Goal: Check status: Check status

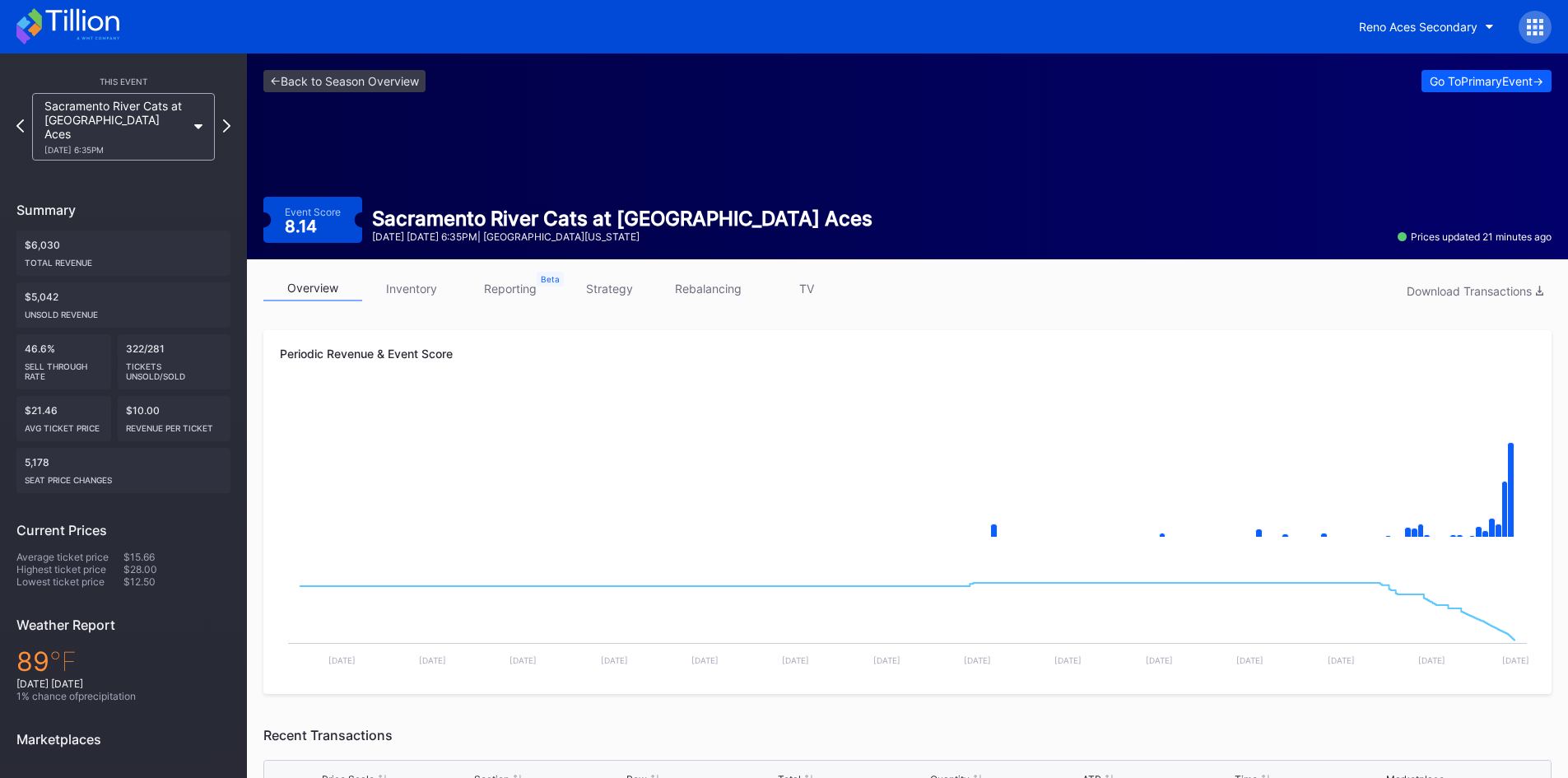
click at [92, 37] on icon at bounding box center [68, 26] width 103 height 36
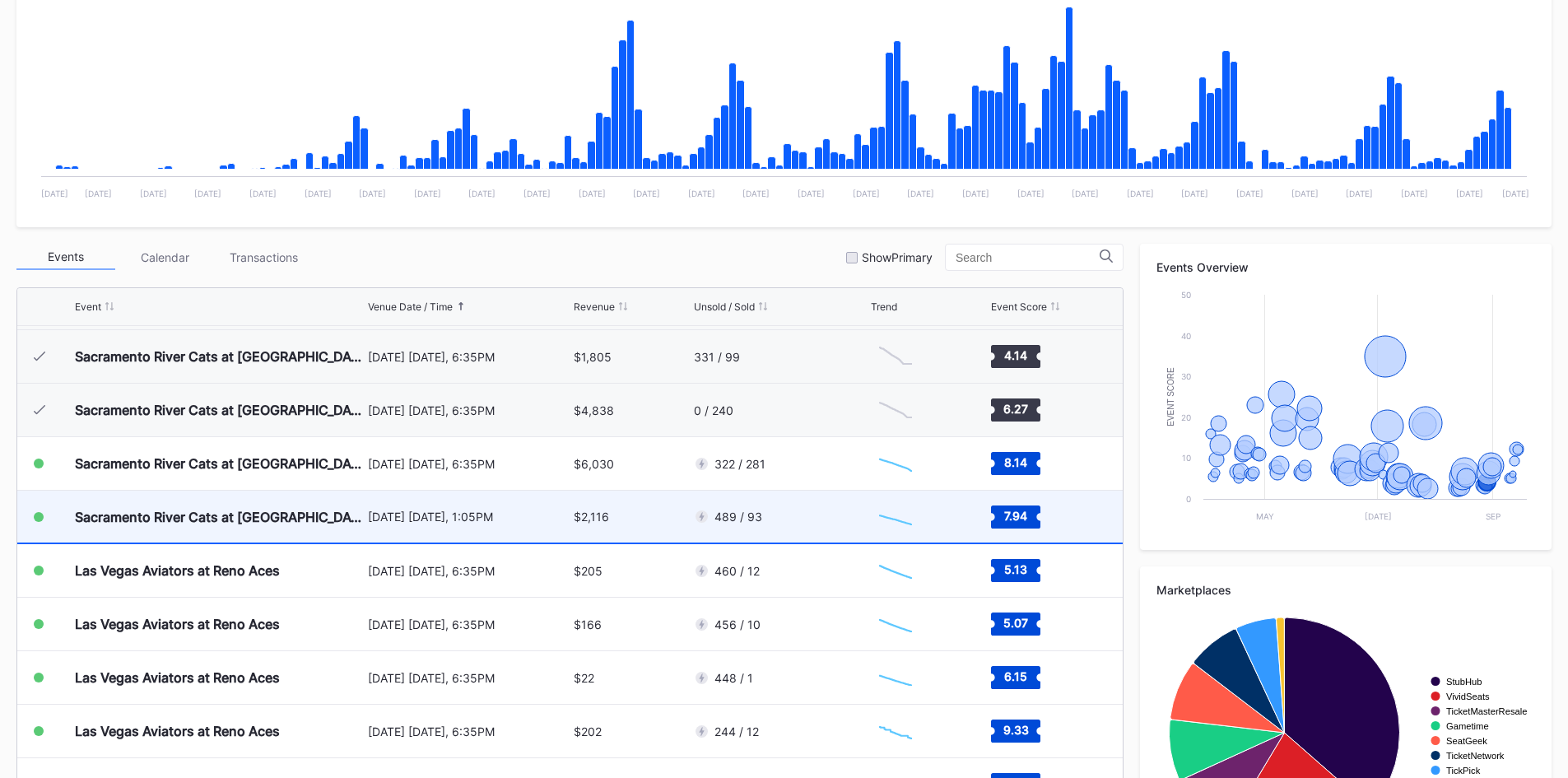
scroll to position [412, 0]
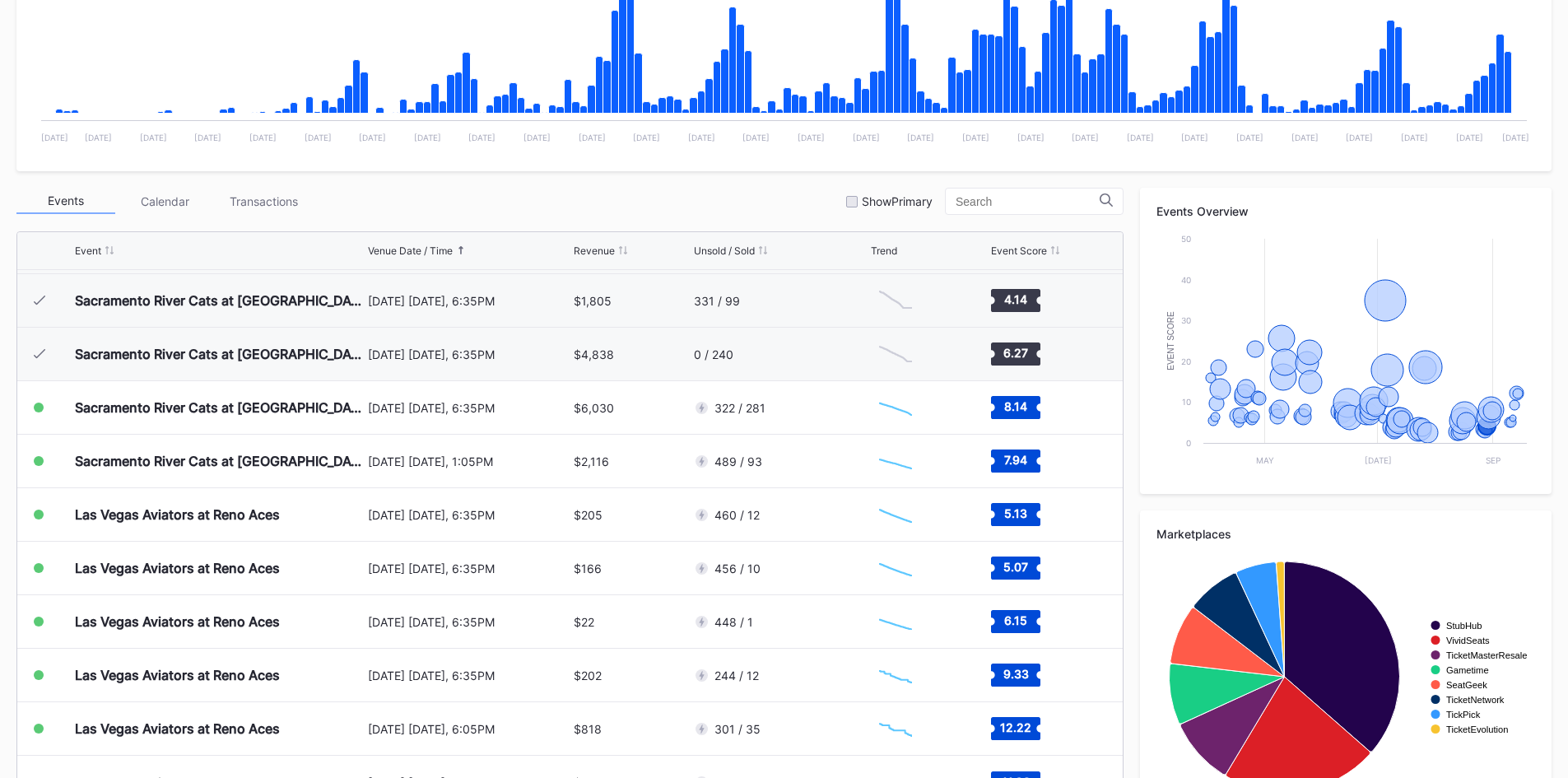
drag, startPoint x: 596, startPoint y: 254, endPoint x: 771, endPoint y: 376, distance: 213.3
click at [596, 254] on div "Revenue" at bounding box center [595, 250] width 41 height 13
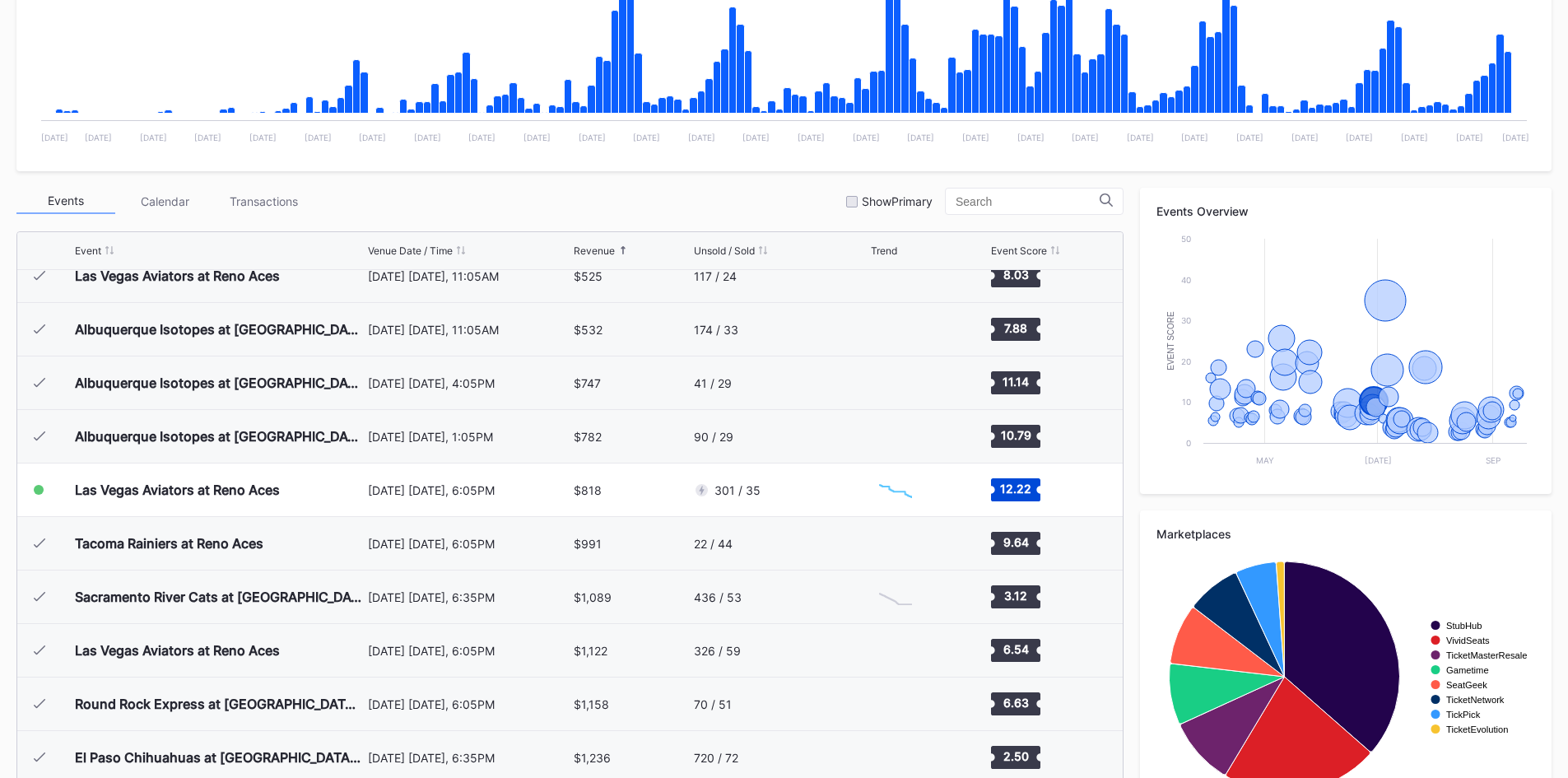
scroll to position [0, 0]
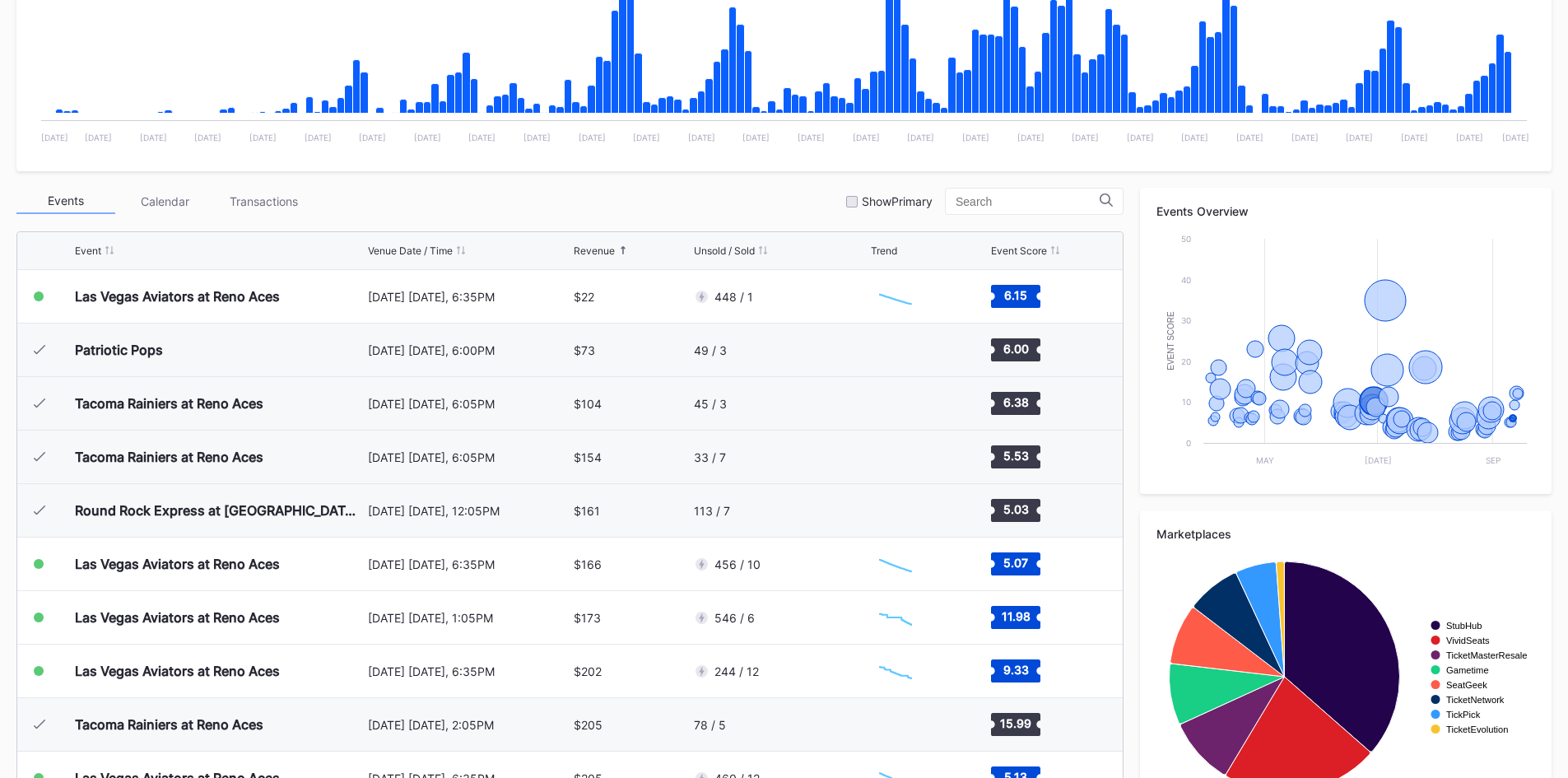
click at [605, 249] on div "Revenue" at bounding box center [595, 250] width 41 height 13
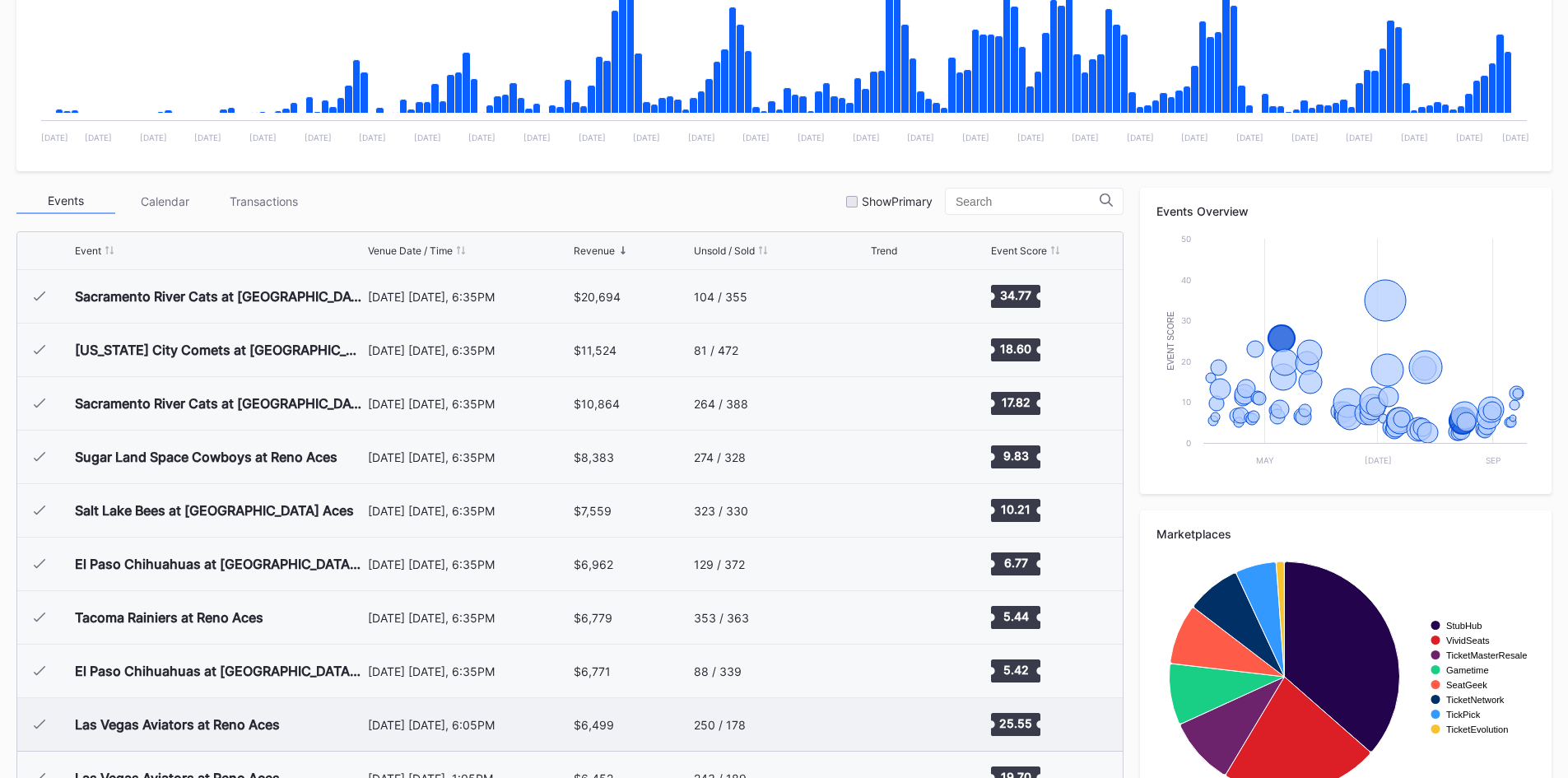
scroll to position [83, 0]
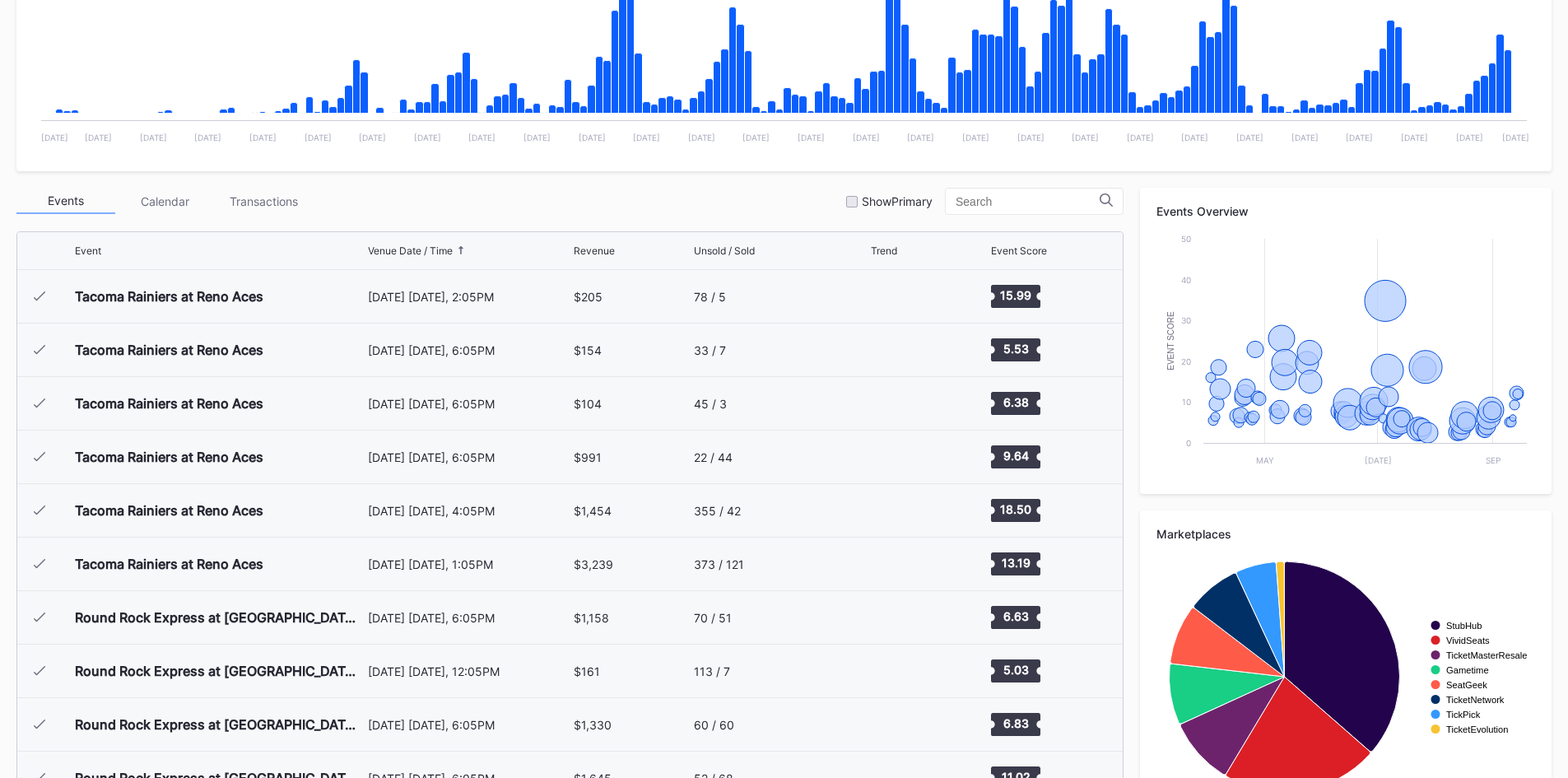
scroll to position [3529, 0]
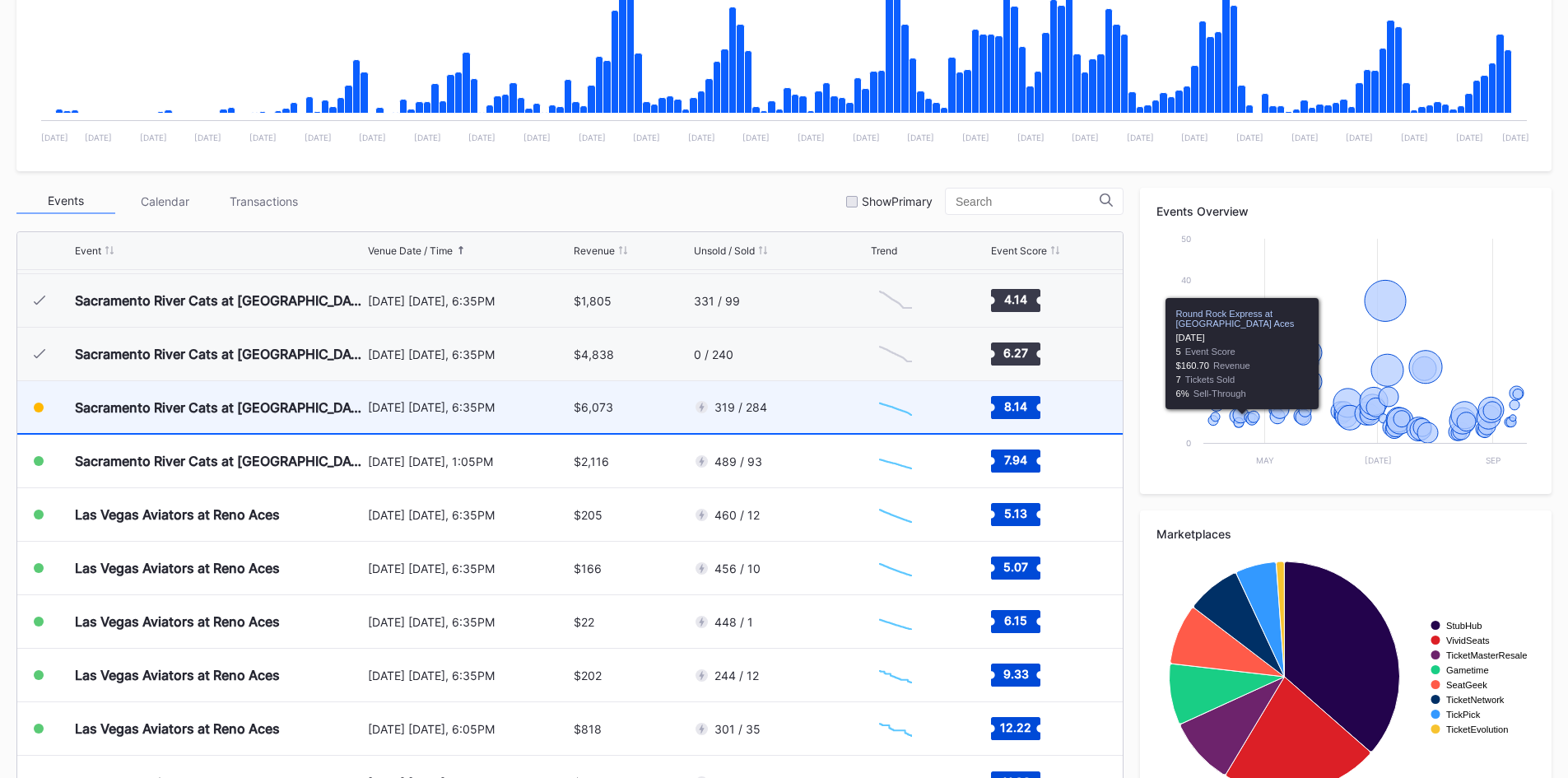
click at [810, 406] on div "319 / 284" at bounding box center [781, 407] width 173 height 52
